Goal: Task Accomplishment & Management: Complete application form

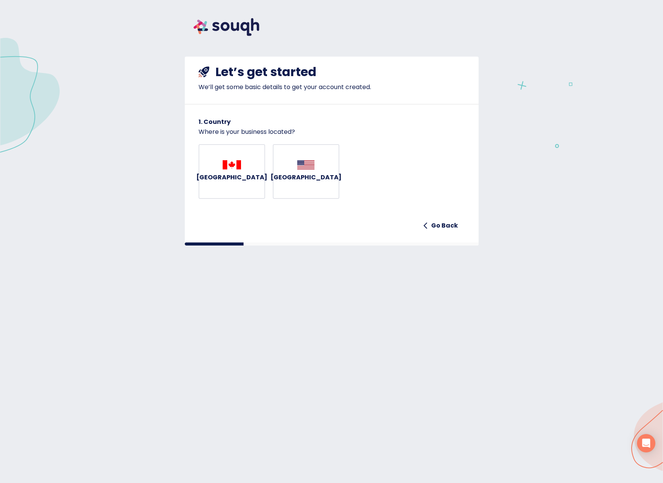
click at [229, 162] on button "[GEOGRAPHIC_DATA]" at bounding box center [231, 171] width 67 height 55
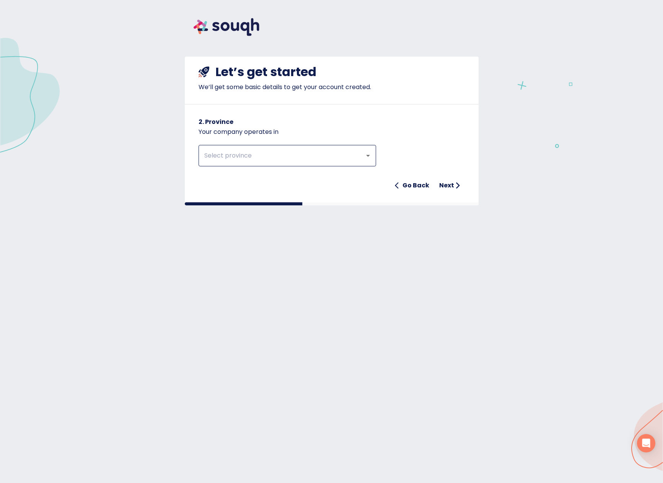
click at [229, 155] on input "text" at bounding box center [276, 155] width 149 height 15
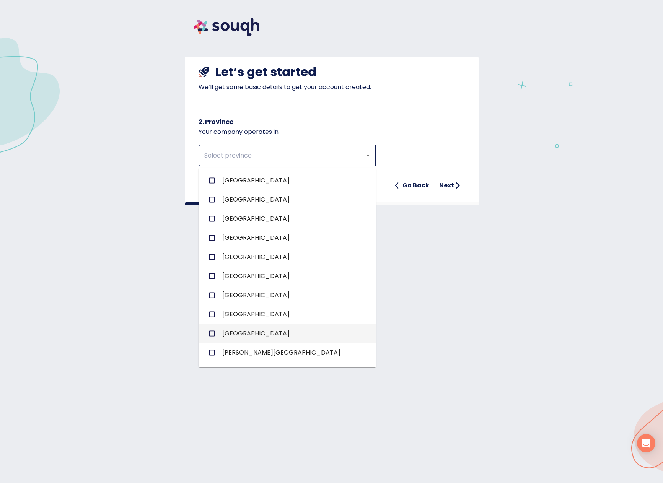
click at [219, 332] on li "[GEOGRAPHIC_DATA]" at bounding box center [286, 333] width 177 height 19
checkbox input "true"
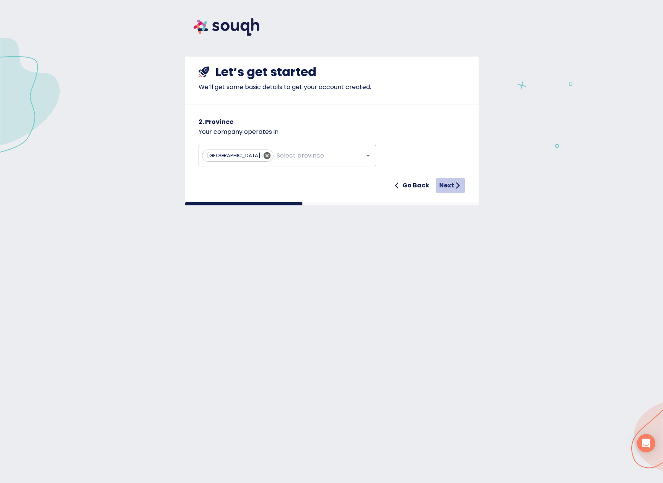
click at [446, 185] on h6 "Next" at bounding box center [446, 185] width 15 height 11
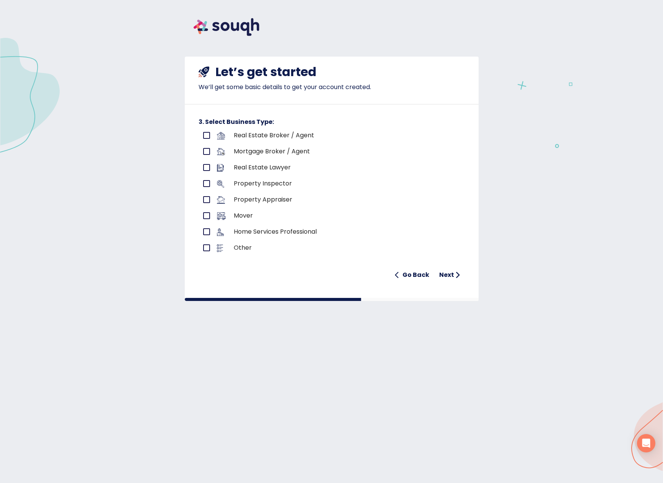
click at [205, 134] on input "primary checkbox" at bounding box center [206, 135] width 16 height 16
checkbox input "true"
click at [448, 274] on h6 "Next" at bounding box center [446, 275] width 15 height 11
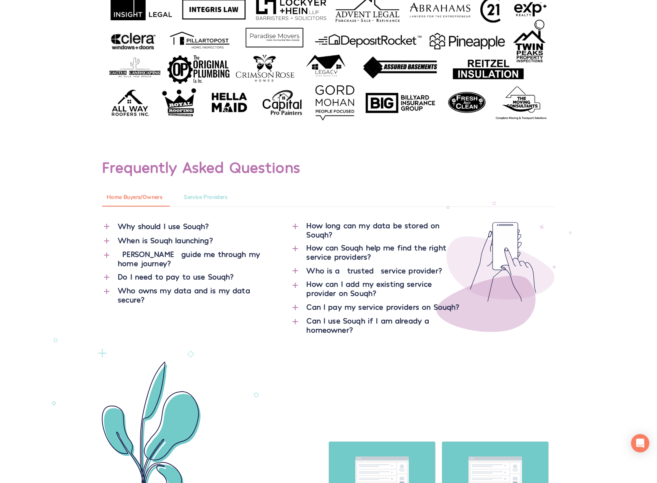
scroll to position [2906, 0]
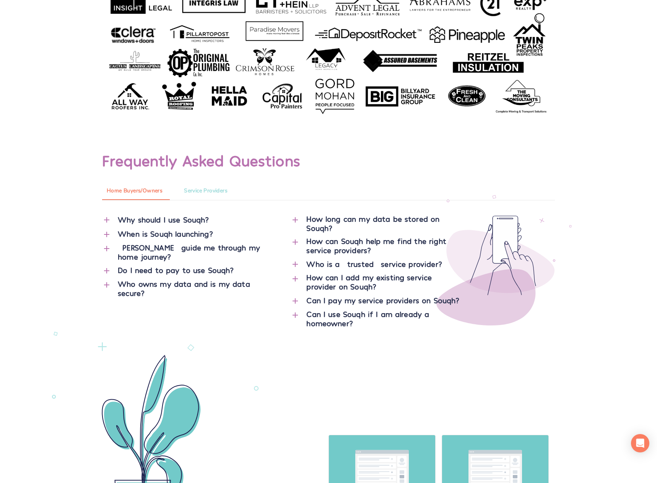
click at [183, 271] on div "Do I need to pay to use Souqh?" at bounding box center [196, 270] width 157 height 10
click at [105, 270] on icon "button" at bounding box center [106, 270] width 5 height 5
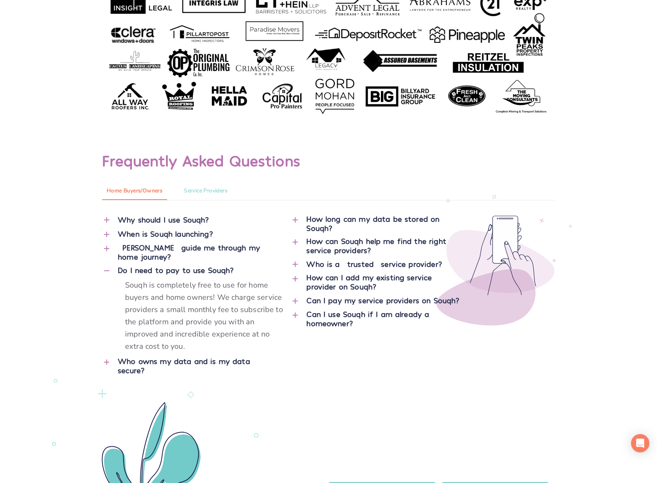
click at [299, 298] on icon "button" at bounding box center [295, 300] width 9 height 9
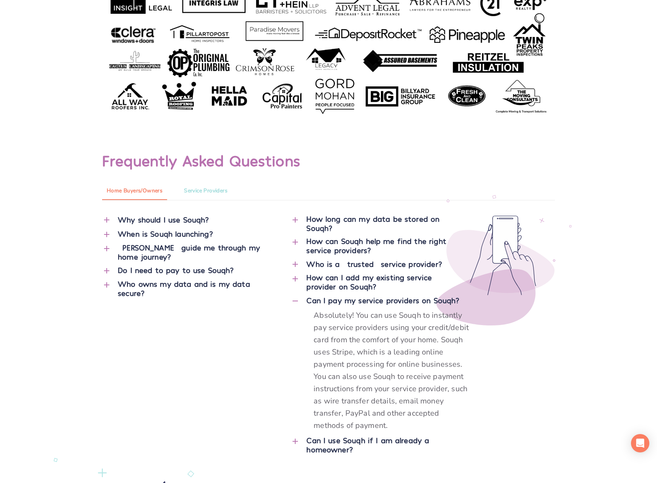
click at [294, 442] on icon "button" at bounding box center [295, 441] width 9 height 9
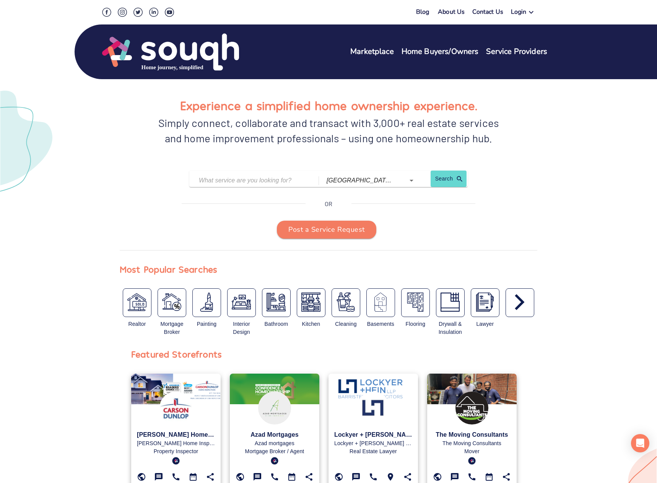
scroll to position [0, 0]
